Goal: Task Accomplishment & Management: Manage account settings

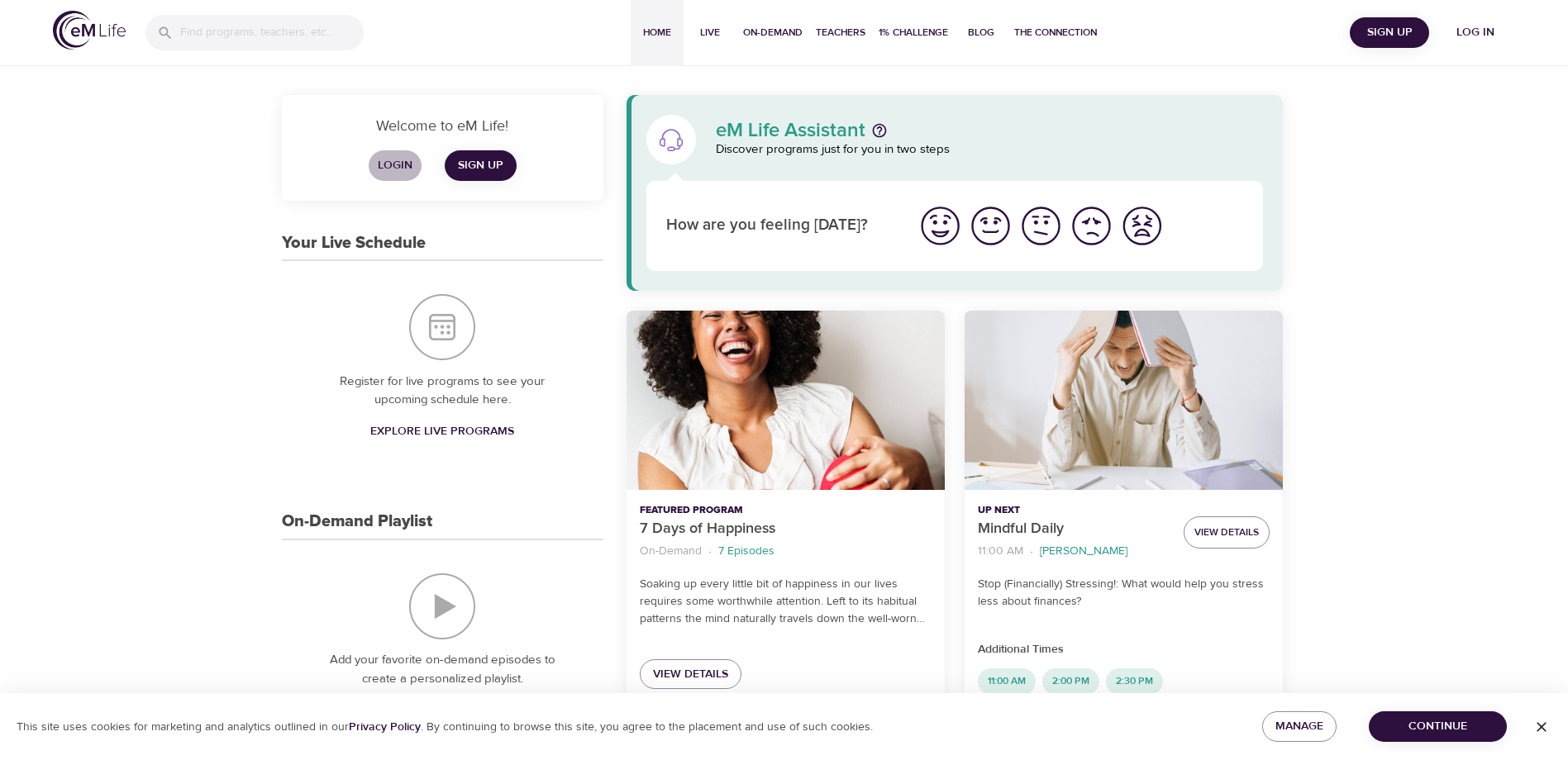
click at [393, 161] on span "Login" at bounding box center [395, 166] width 40 height 21
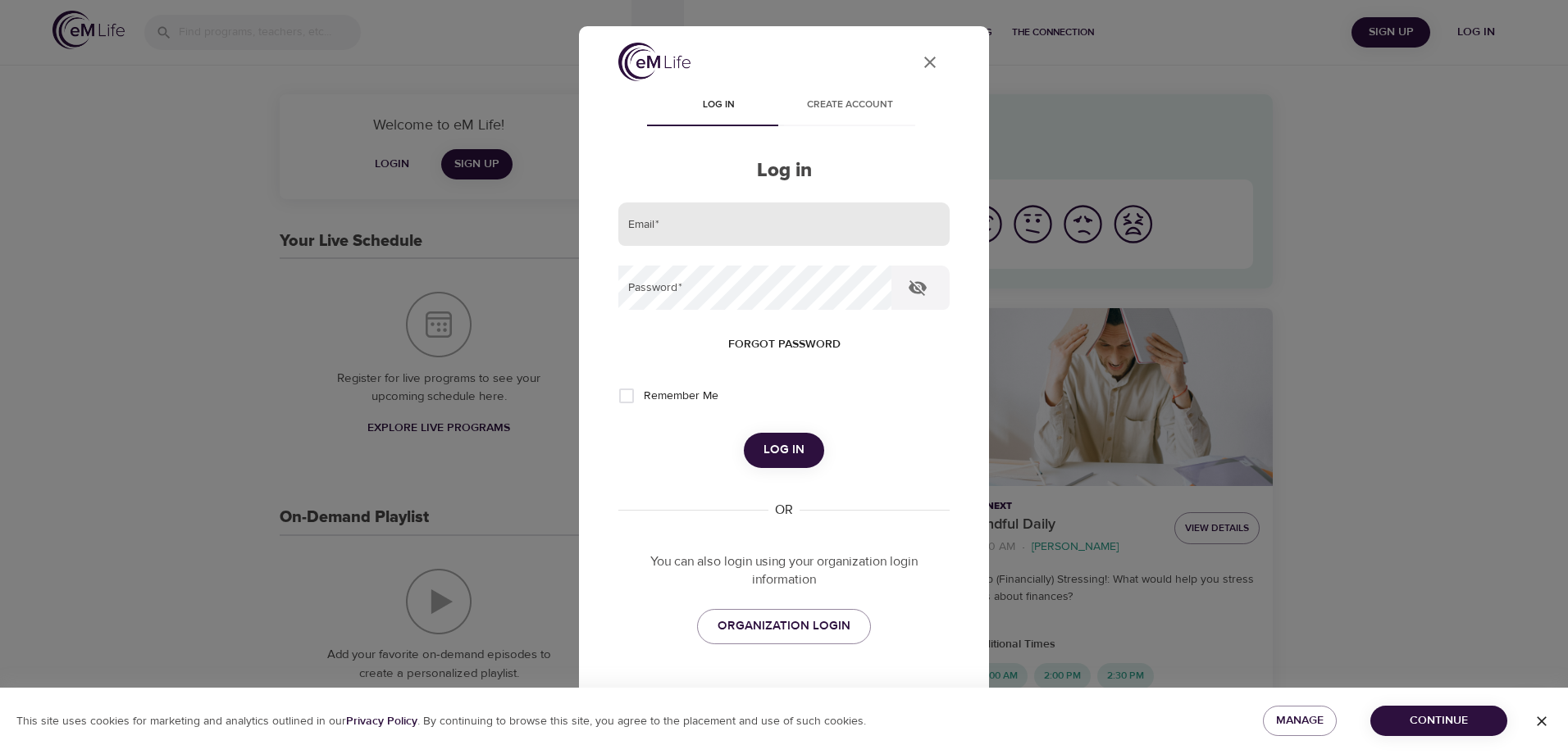
click at [631, 222] on input "email" at bounding box center [784, 224] width 331 height 45
type input "[EMAIL_ADDRESS][DOMAIN_NAME]"
click at [744, 433] on button "Log in" at bounding box center [784, 450] width 81 height 34
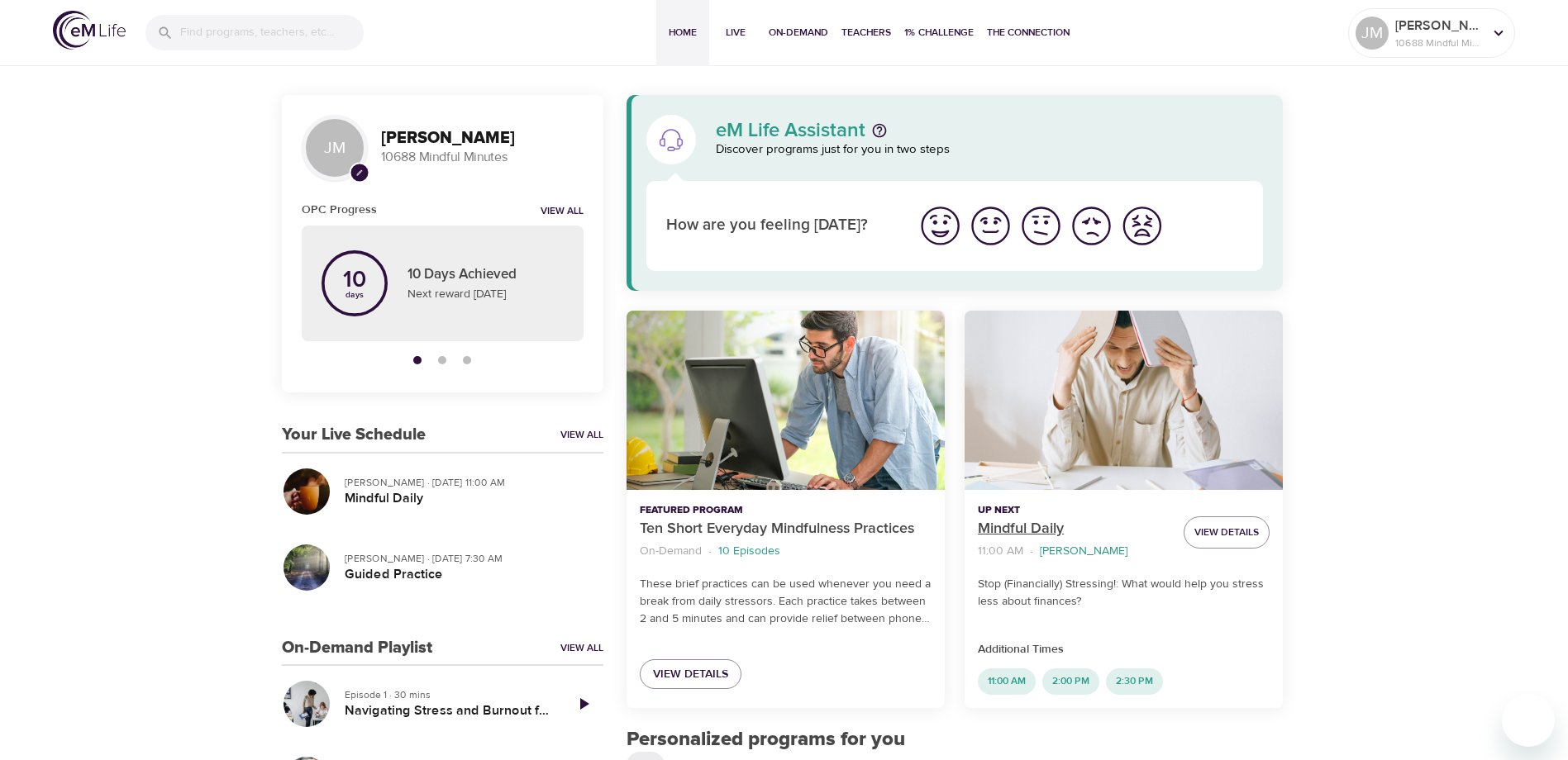
click at [1000, 523] on p "Mindful Daily" at bounding box center [1074, 529] width 193 height 22
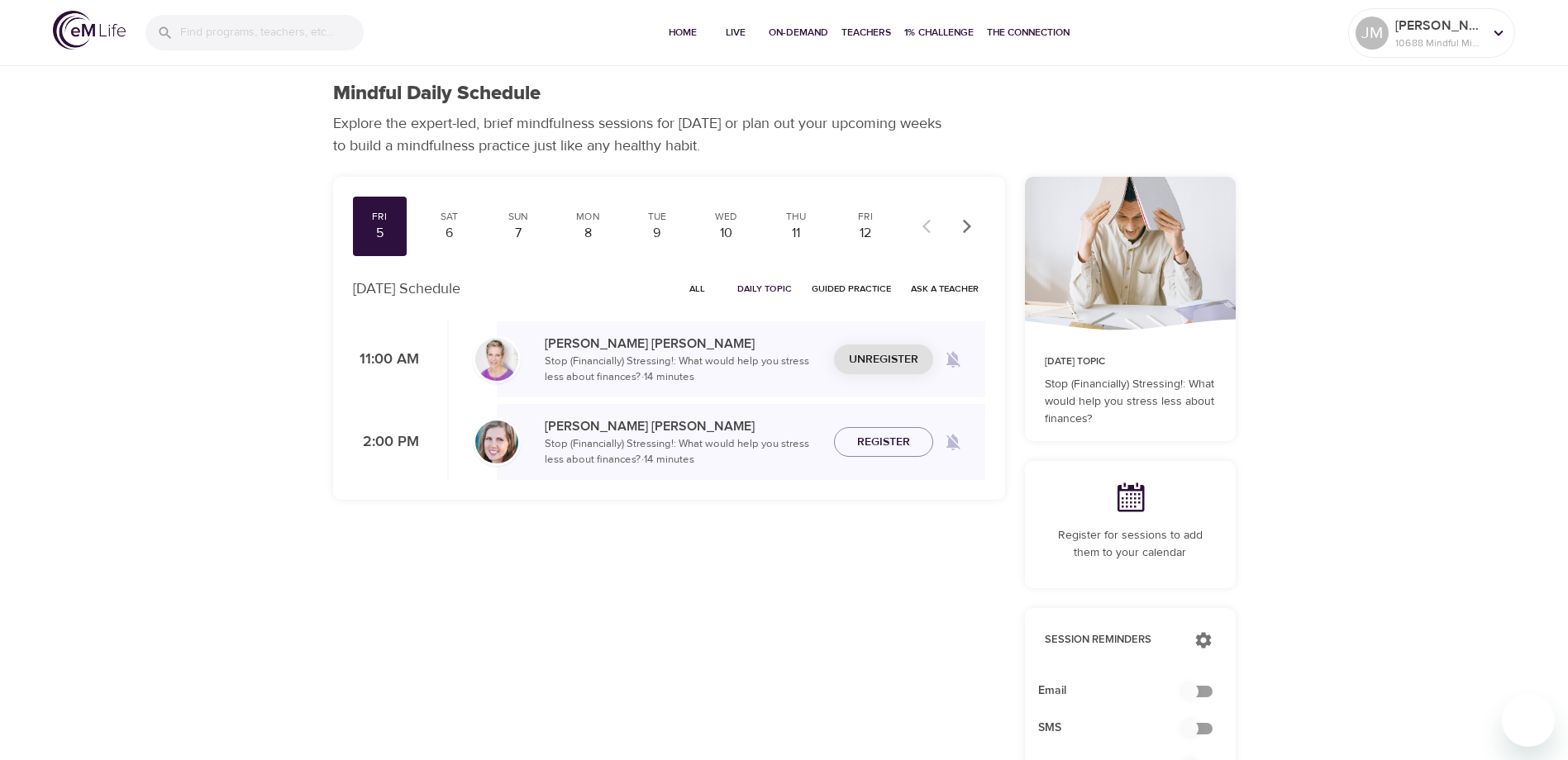
click at [867, 353] on span "Unregister" at bounding box center [883, 360] width 69 height 21
click at [581, 218] on div "Mon" at bounding box center [587, 217] width 41 height 14
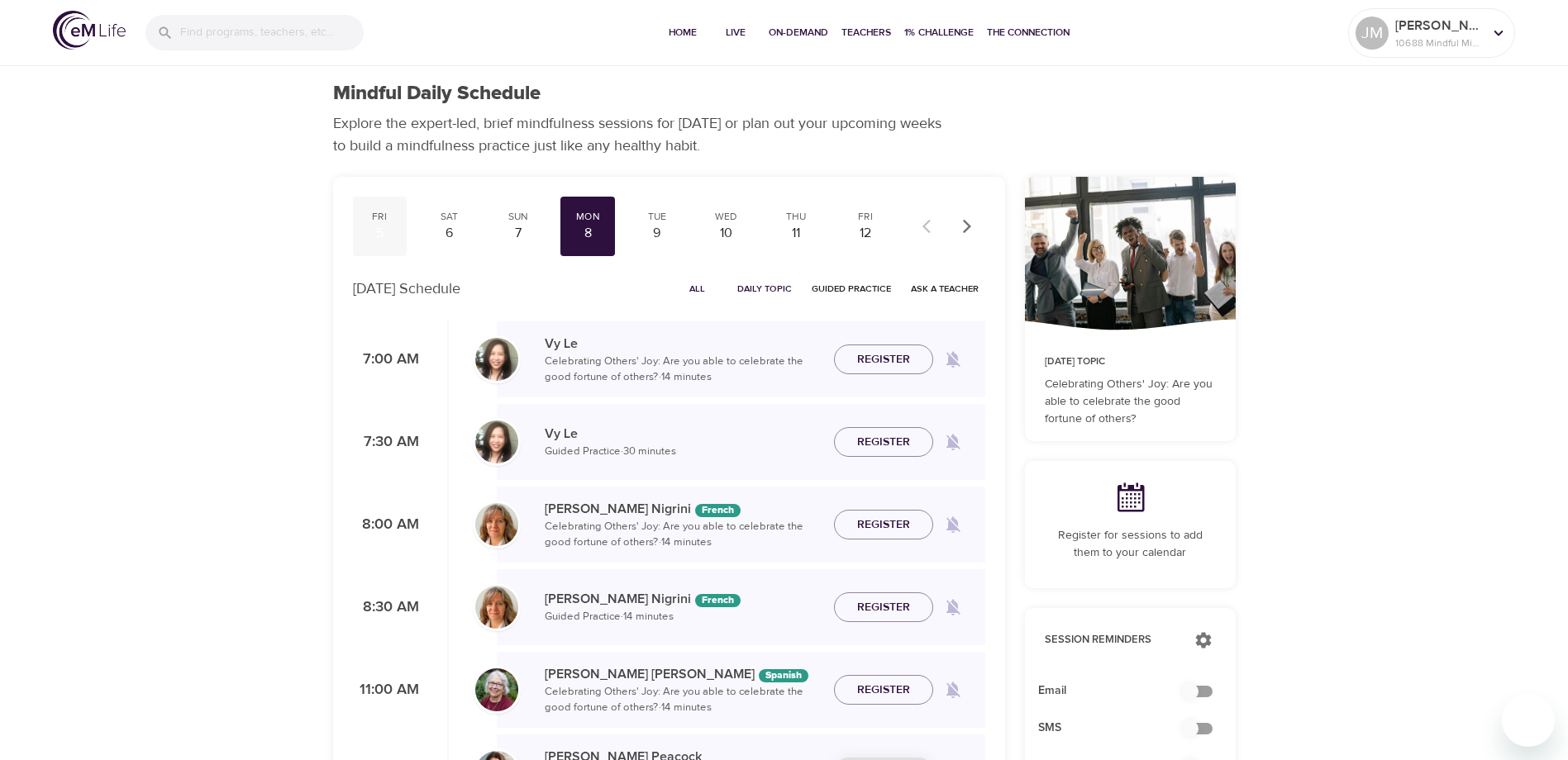
click at [374, 223] on div "Fri 5" at bounding box center [379, 226] width 54 height 60
